Goal: Navigation & Orientation: Find specific page/section

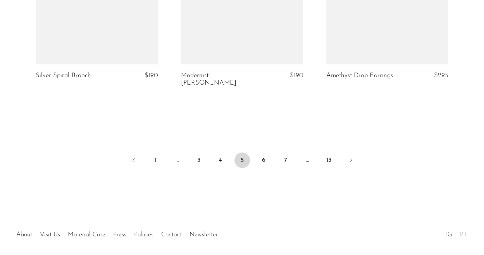
scroll to position [2498, 0]
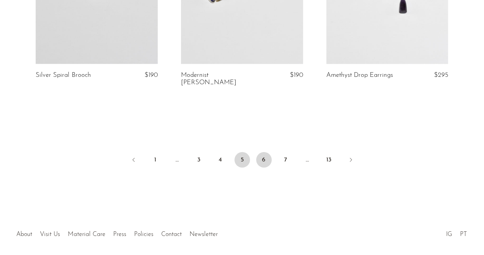
click at [267, 152] on link "6" at bounding box center [264, 160] width 16 height 16
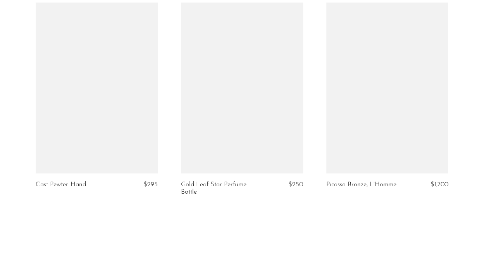
scroll to position [2507, 0]
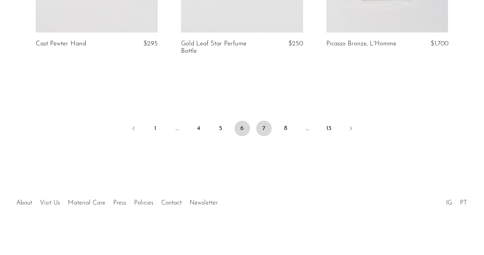
click at [264, 126] on link "7" at bounding box center [264, 129] width 16 height 16
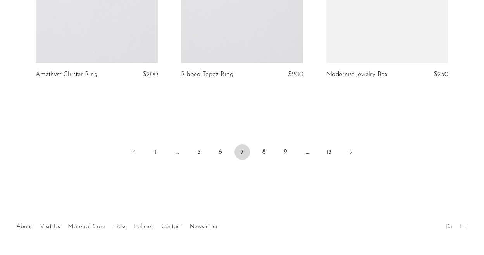
scroll to position [2500, 0]
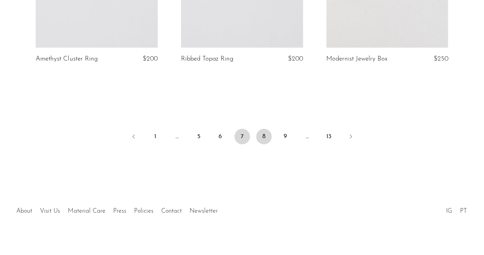
click at [266, 129] on link "8" at bounding box center [264, 137] width 16 height 16
